Goal: Task Accomplishment & Management: Manage account settings

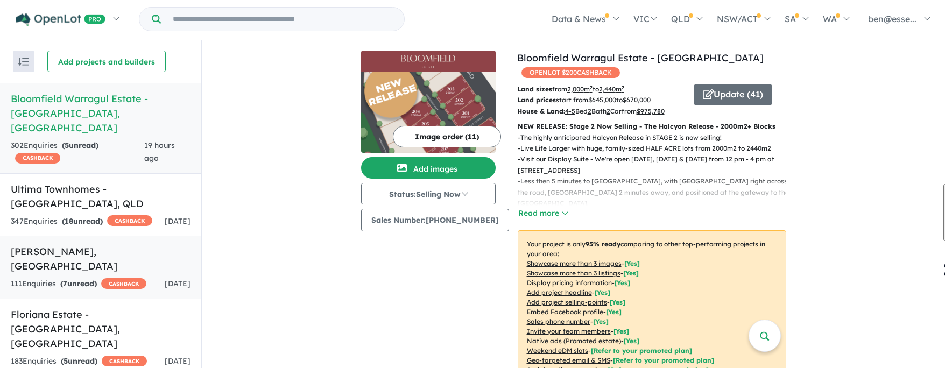
click at [85, 279] on strong "( 7 unread)" at bounding box center [78, 284] width 37 height 10
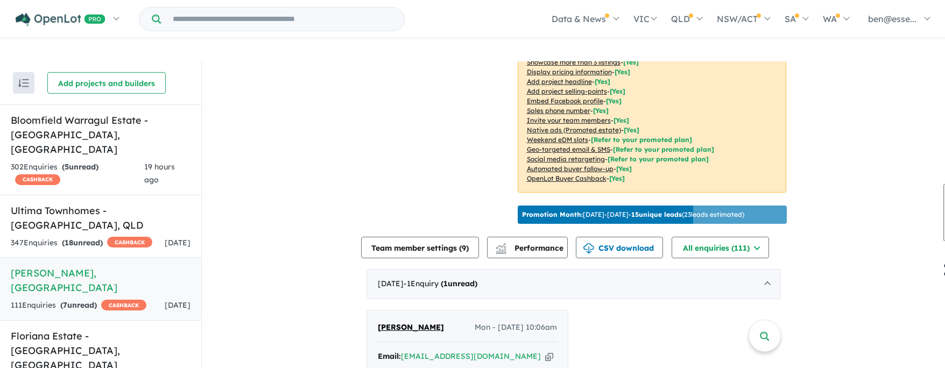
scroll to position [383, 0]
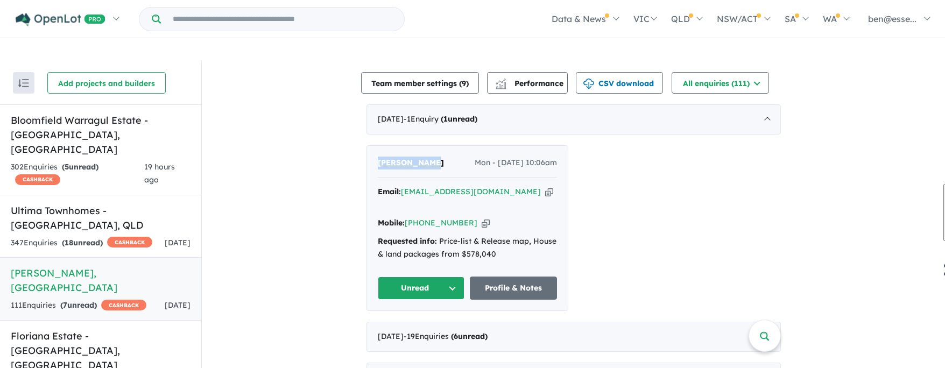
drag, startPoint x: 431, startPoint y: 152, endPoint x: 371, endPoint y: 150, distance: 59.8
click at [371, 150] on div "[PERSON_NAME] Mon - [DATE] 10:06am Email: [EMAIL_ADDRESS][DOMAIN_NAME] Copied! …" at bounding box center [467, 228] width 201 height 165
copy span "[PERSON_NAME]"
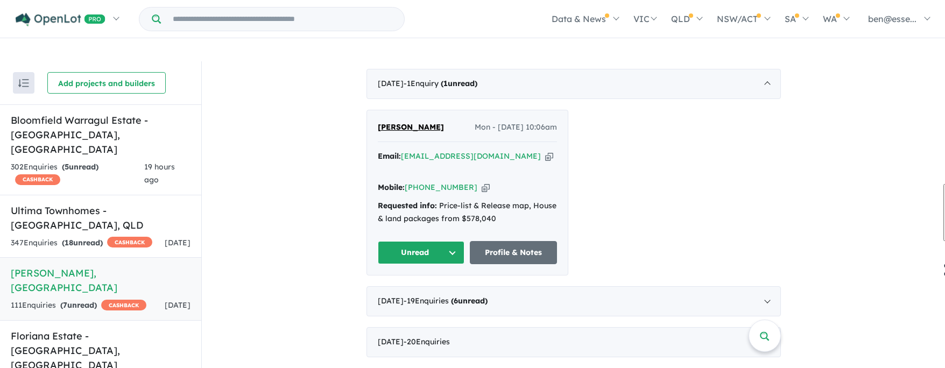
click at [882, 214] on div "View 5 projects in your account [PERSON_NAME] OPENLOT $ 200 CASHBACK Land sizes…" at bounding box center [573, 230] width 743 height 1174
click at [550, 286] on div "[DATE] - 19 Enquir ies ( 6 unread)" at bounding box center [574, 301] width 414 height 30
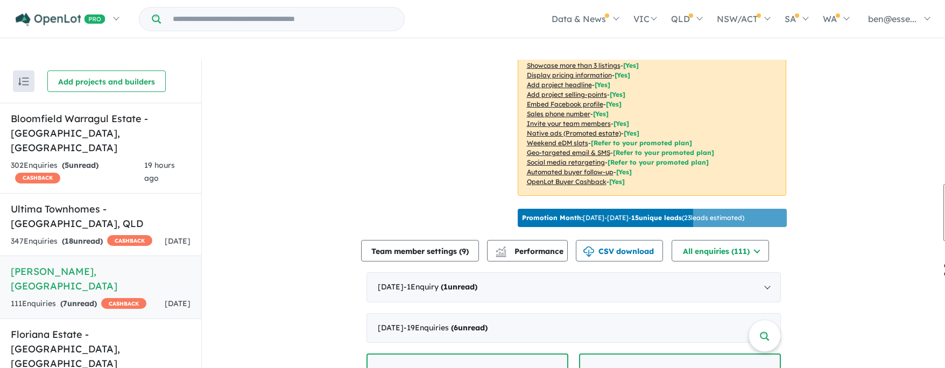
scroll to position [211, 0]
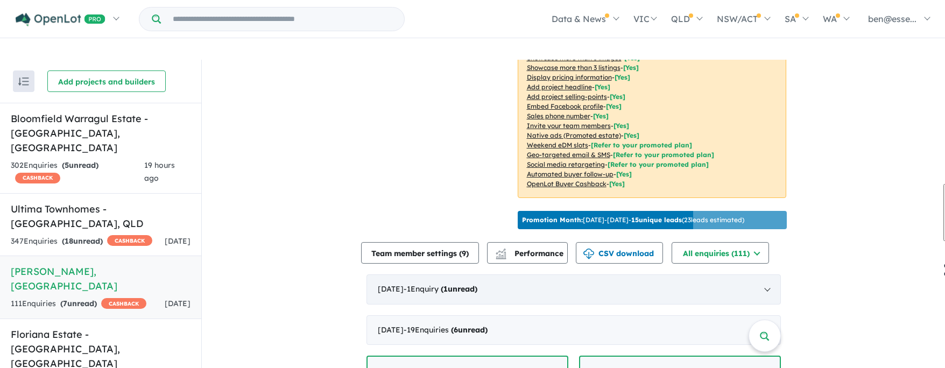
click at [477, 284] on strong "( 1 unread)" at bounding box center [459, 289] width 37 height 10
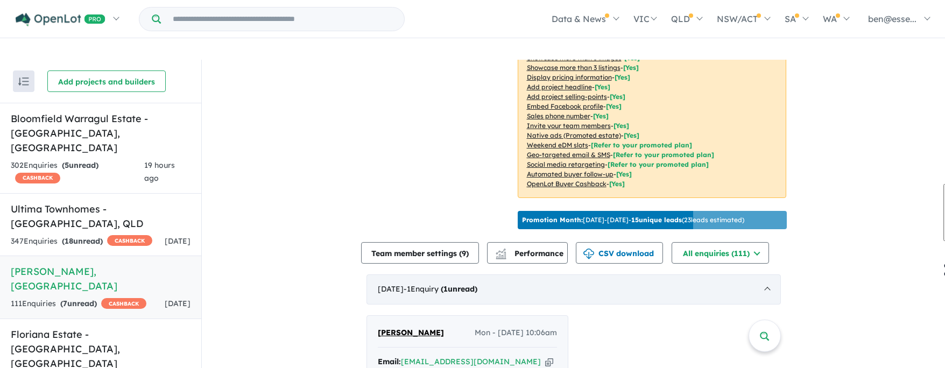
scroll to position [393, 0]
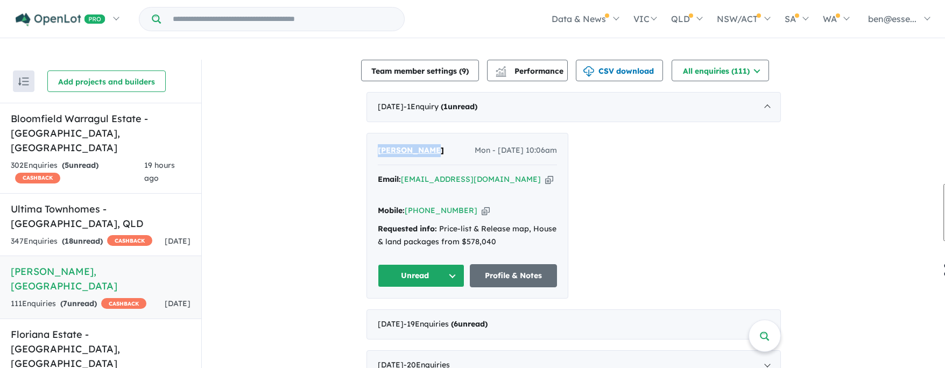
drag, startPoint x: 423, startPoint y: 138, endPoint x: 373, endPoint y: 140, distance: 49.6
click at [373, 140] on div "[PERSON_NAME] Mon - [DATE] 10:06am Email: [EMAIL_ADDRESS][DOMAIN_NAME] Copied! …" at bounding box center [467, 215] width 201 height 165
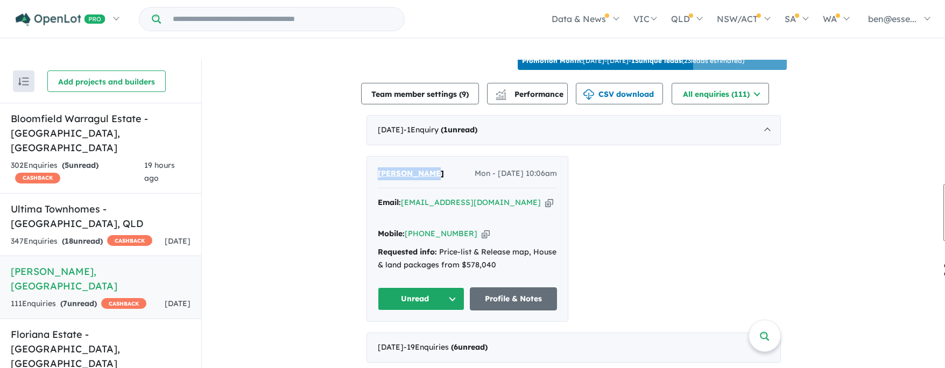
scroll to position [359, 0]
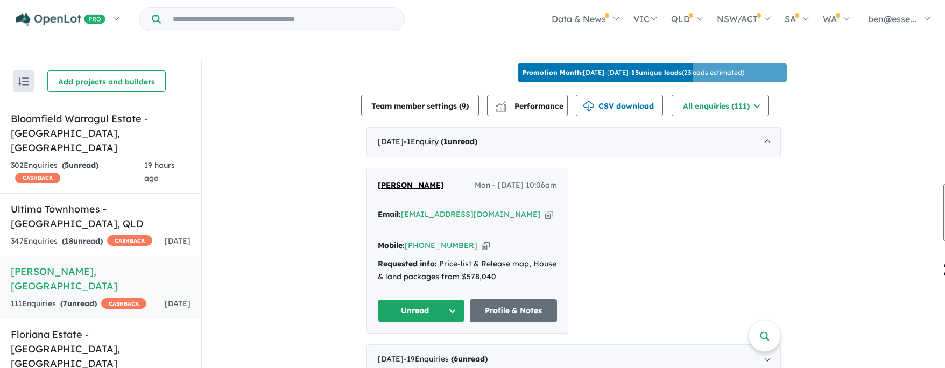
click at [616, 210] on div "[PERSON_NAME] Mon - [DATE] 10:06am Email: [EMAIL_ADDRESS][DOMAIN_NAME] Copied! …" at bounding box center [574, 251] width 414 height 166
